Goal: Information Seeking & Learning: Learn about a topic

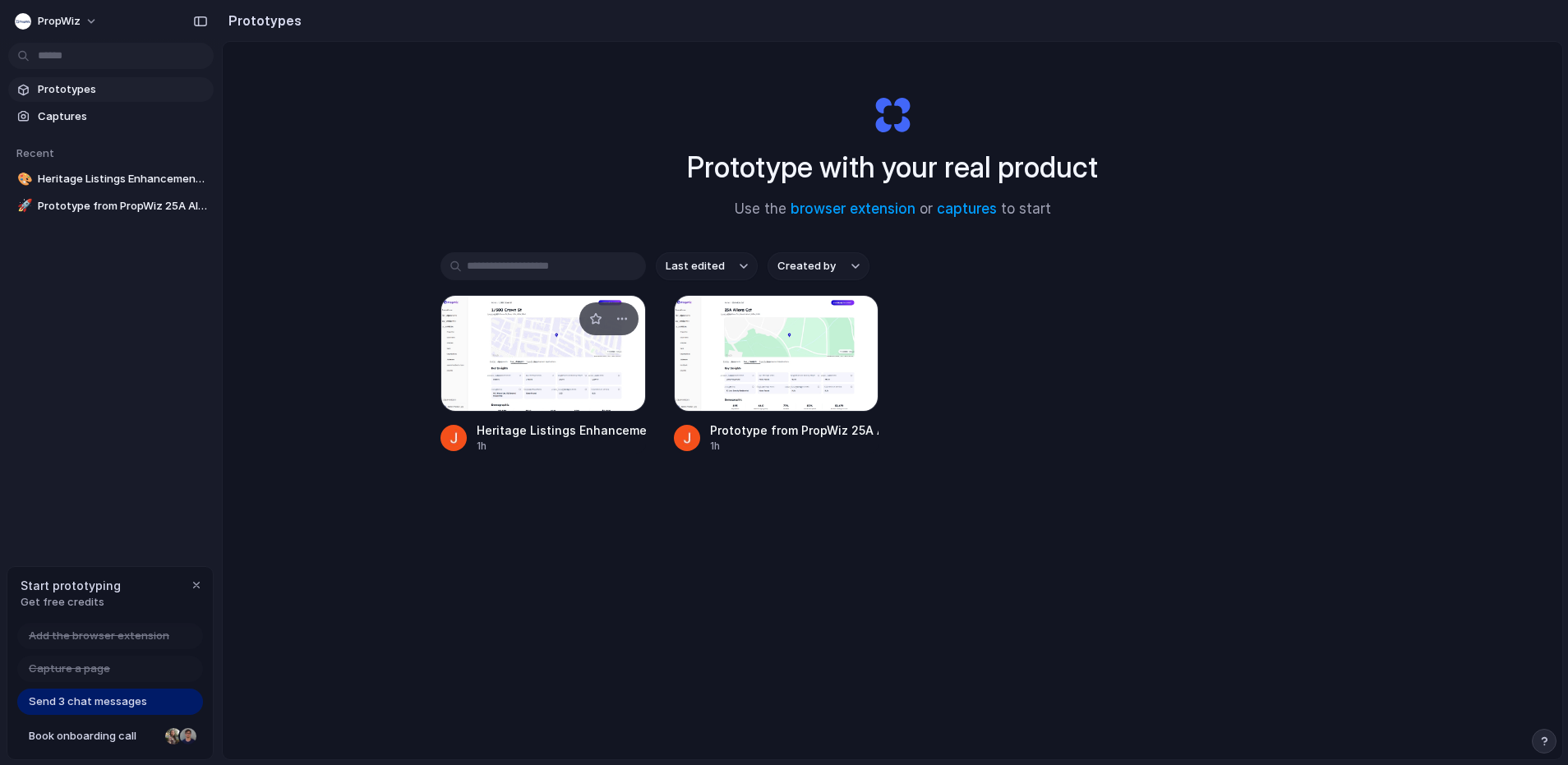
click at [602, 382] on div at bounding box center [543, 354] width 205 height 117
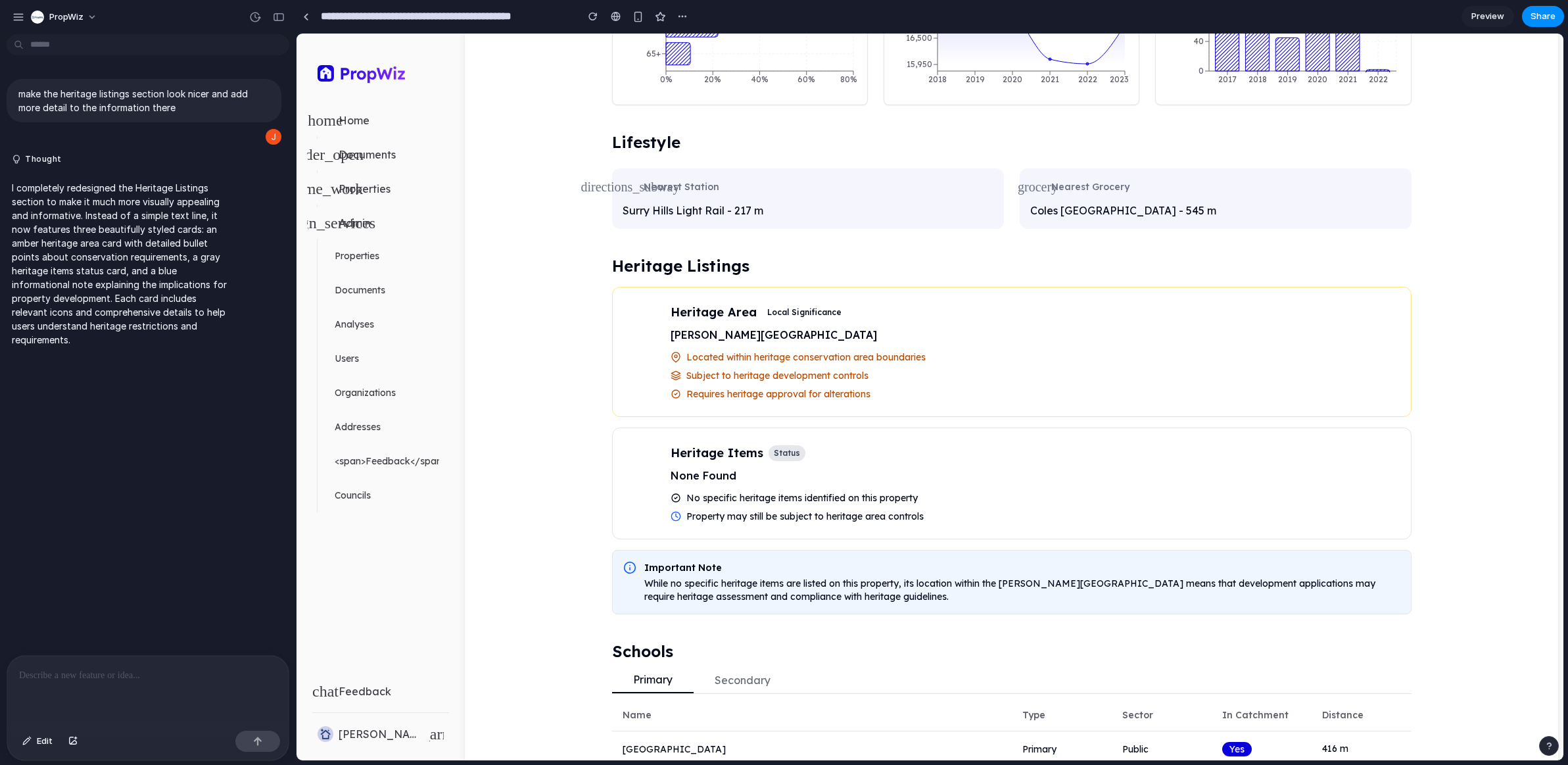
scroll to position [986, 0]
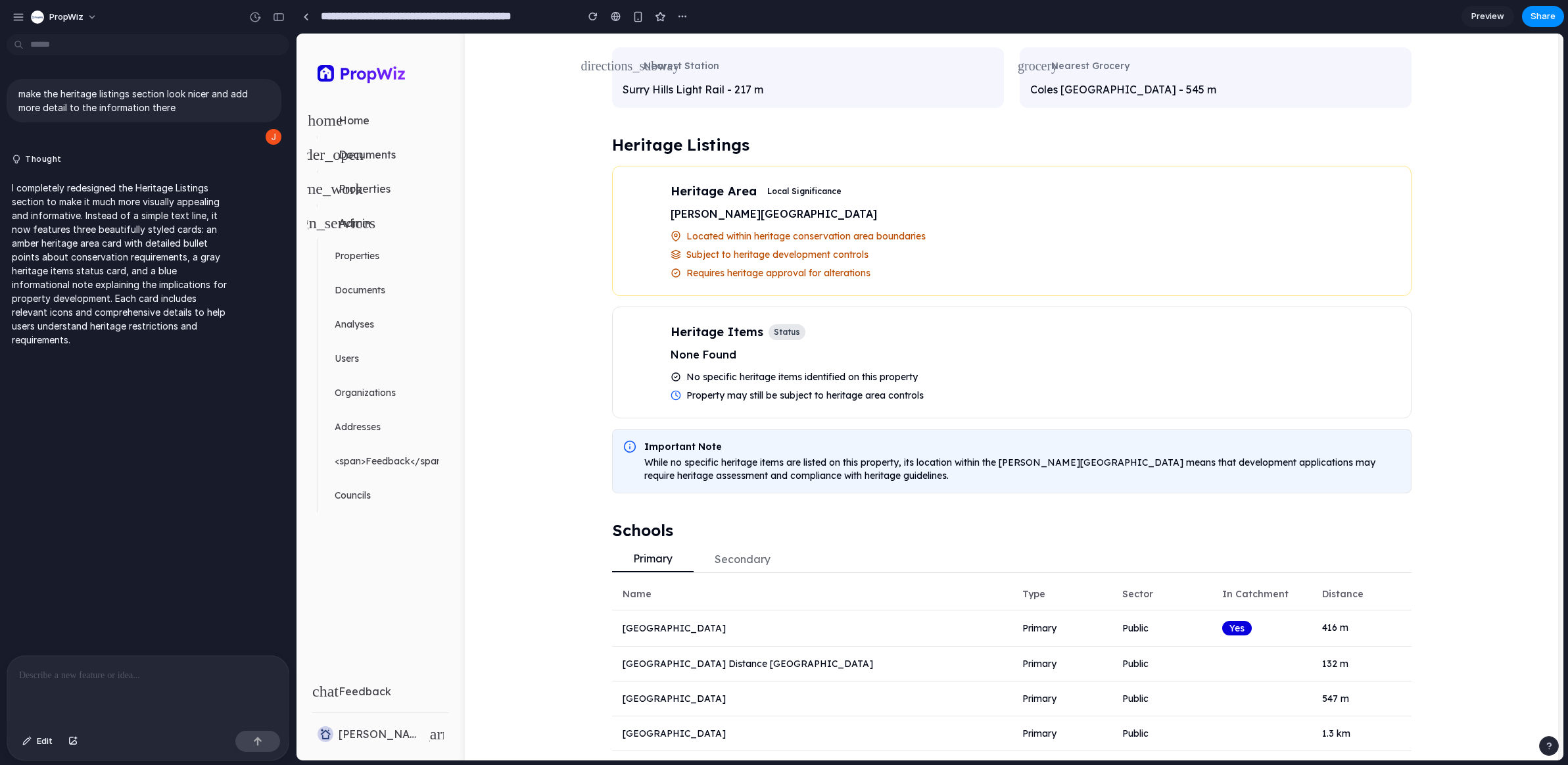
click at [798, 267] on span "Requires heritage approval for alterations" at bounding box center [778, 272] width 184 height 13
click at [830, 253] on span "Subject to heritage development controls" at bounding box center [777, 254] width 182 height 13
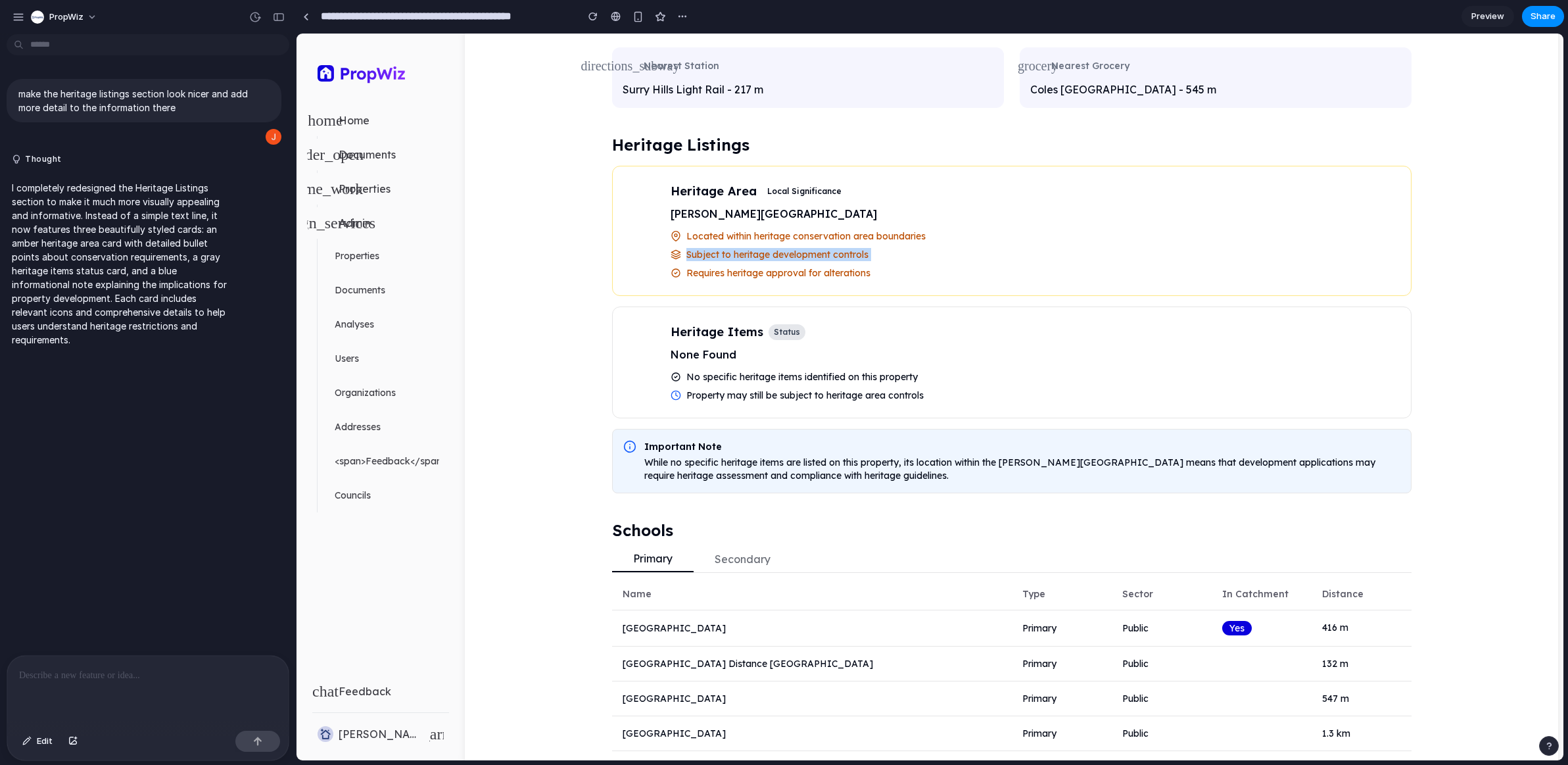
click at [830, 253] on span "Subject to heritage development controls" at bounding box center [777, 254] width 182 height 13
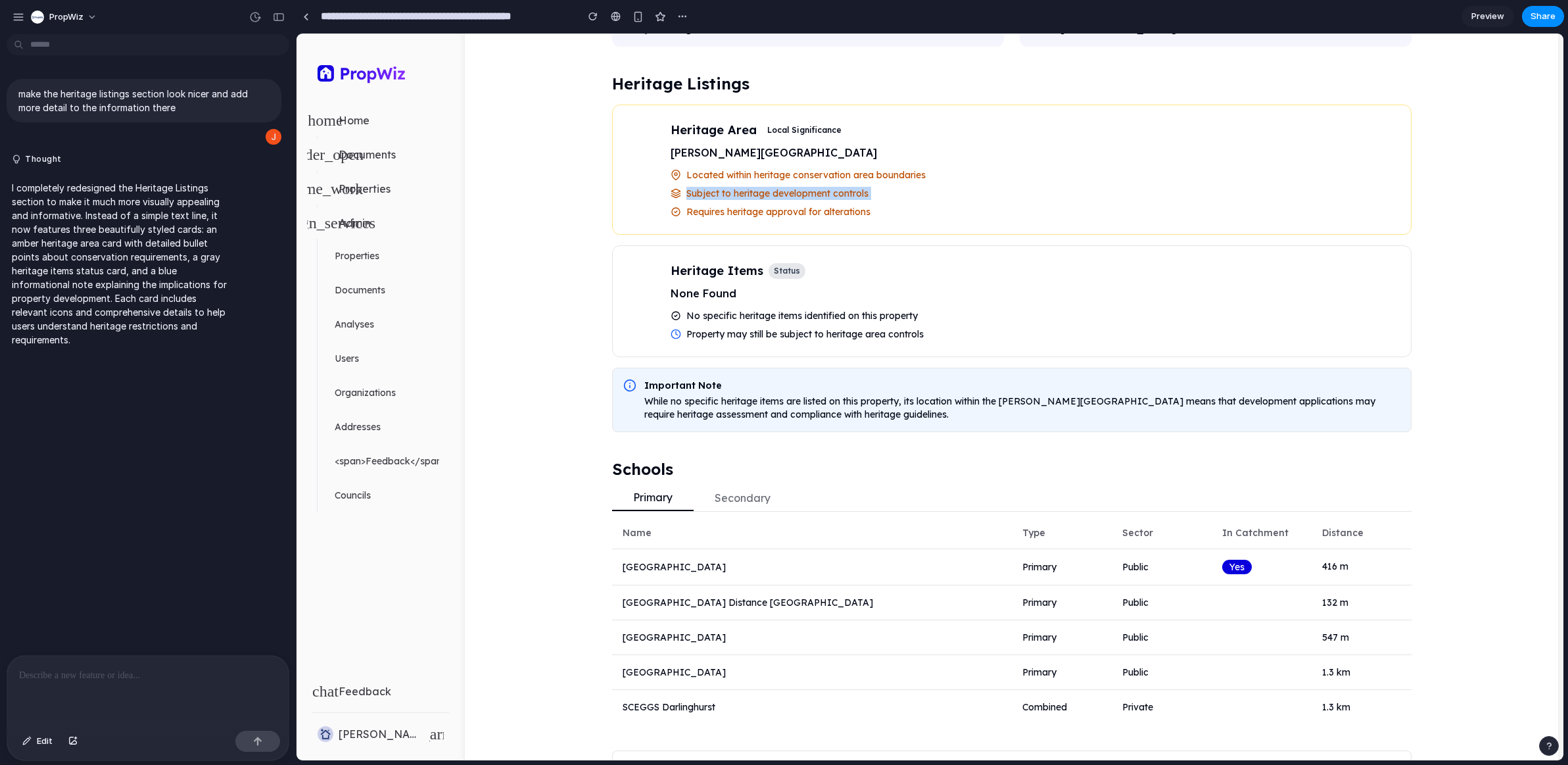
scroll to position [1123, 0]
